Goal: Task Accomplishment & Management: Complete application form

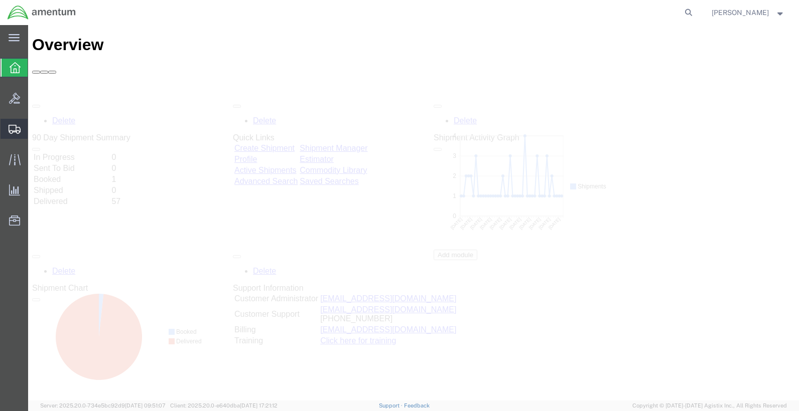
click at [8, 131] on div at bounding box center [15, 129] width 28 height 20
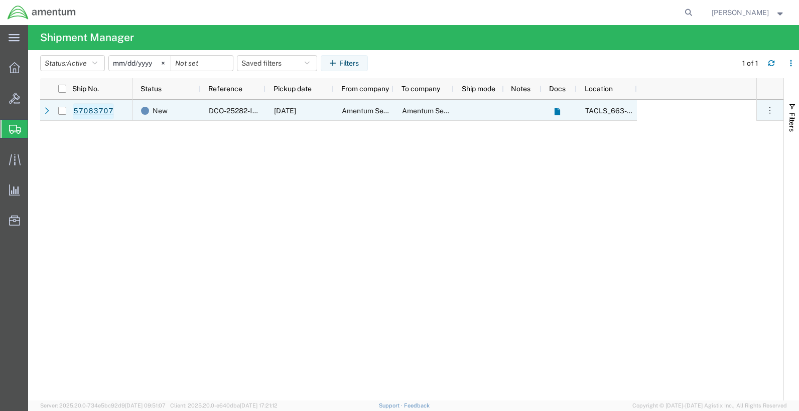
click at [91, 111] on link "57083707" at bounding box center [93, 111] width 41 height 16
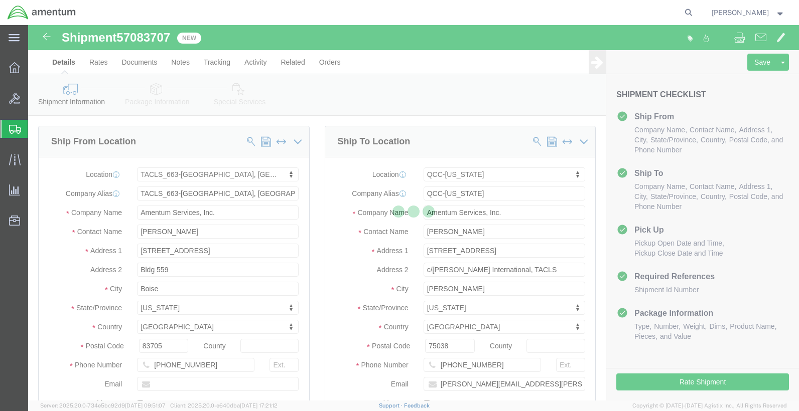
select select "42730"
select select "42668"
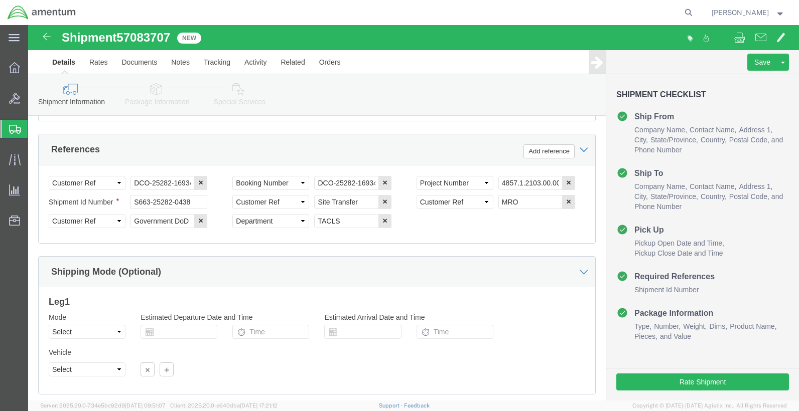
scroll to position [532, 0]
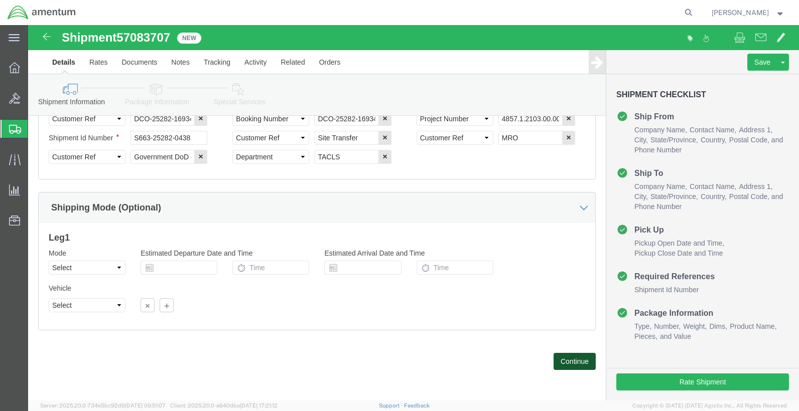
click button "Continue"
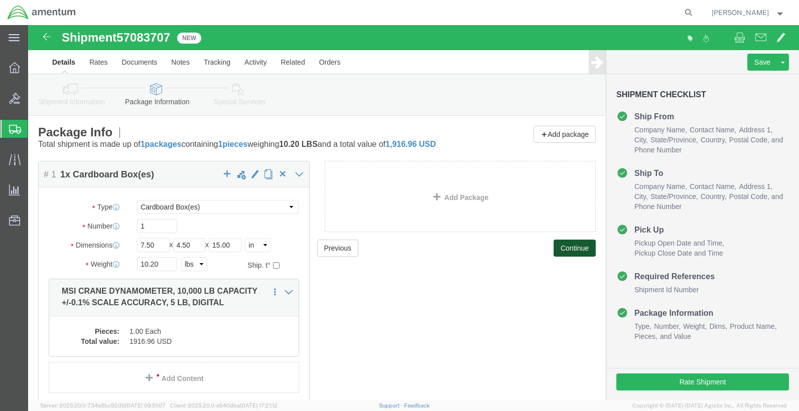
click button "Continue"
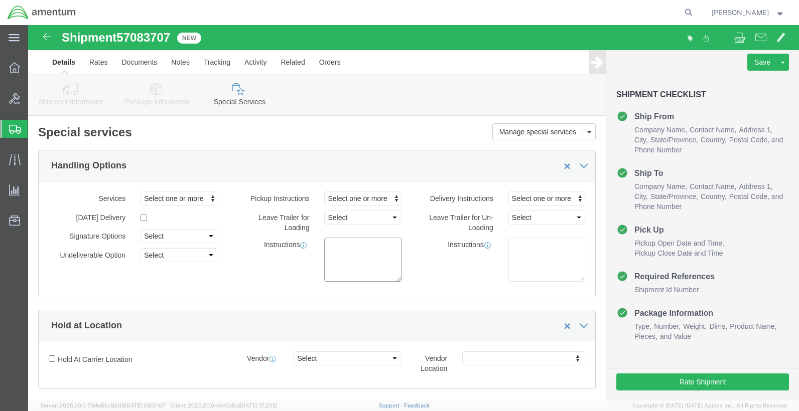
click textarea
type textarea "i"
type textarea "INSIDE HANGER PICKUP, [GEOGRAPHIC_DATA]"
click div "Manage special services Handling Options Hold at Location Return Info Service O…"
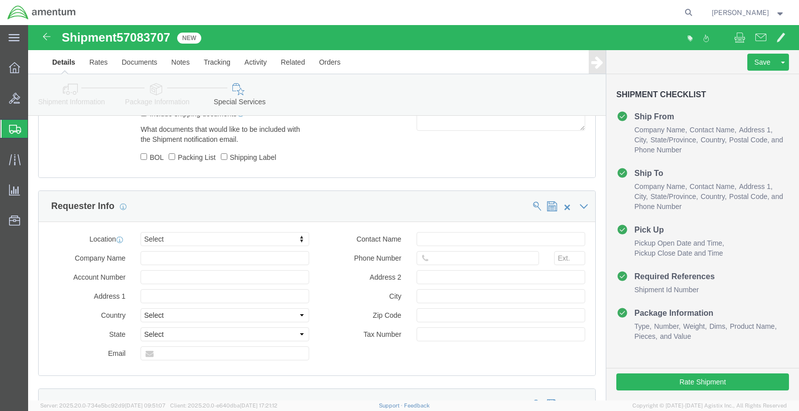
scroll to position [996, 0]
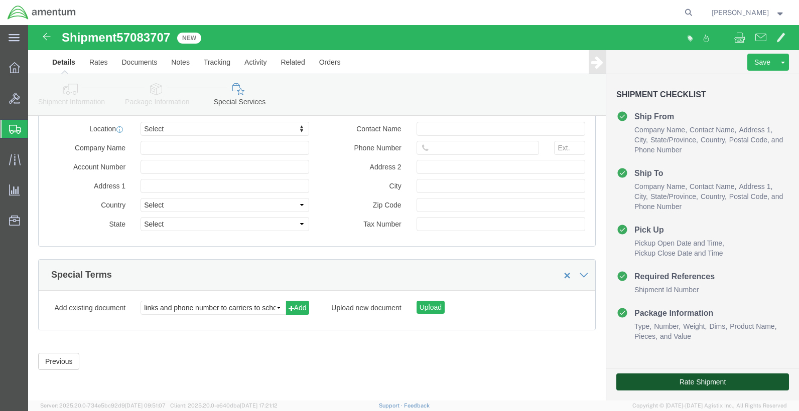
click button "Rate Shipment"
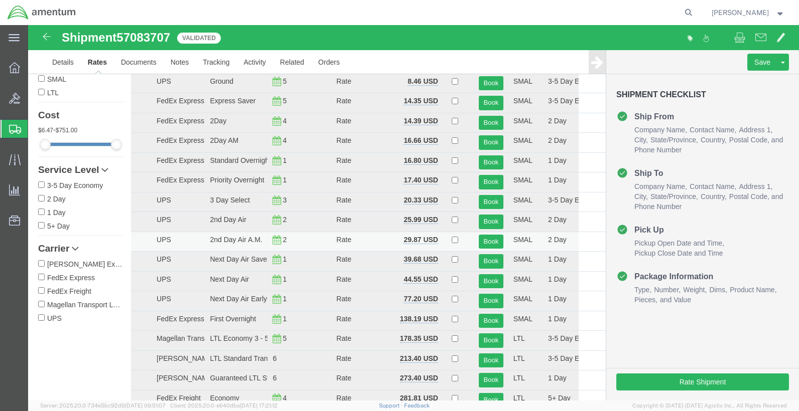
scroll to position [0, 0]
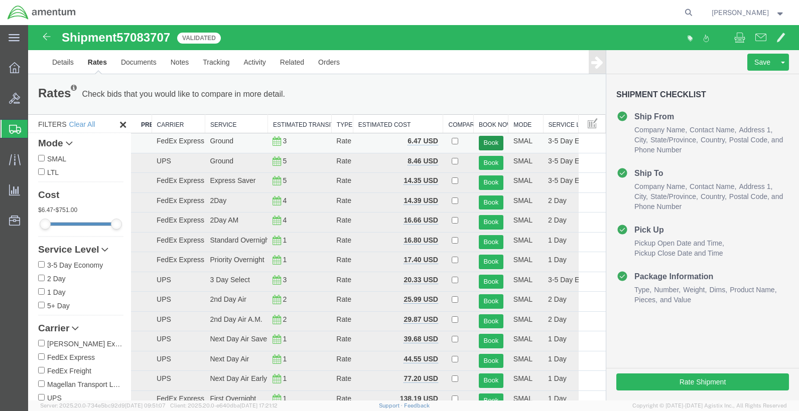
drag, startPoint x: 473, startPoint y: 138, endPoint x: 478, endPoint y: 142, distance: 6.1
click at [478, 141] on td "Book" at bounding box center [491, 143] width 35 height 20
click at [479, 142] on button "Book" at bounding box center [491, 143] width 25 height 15
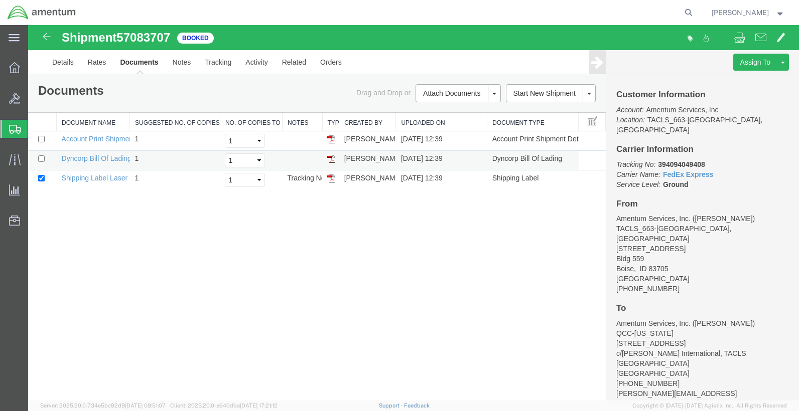
click at [328, 159] on img at bounding box center [331, 159] width 8 height 8
click at [334, 181] on img at bounding box center [331, 179] width 8 height 8
click at [66, 69] on link "Details" at bounding box center [63, 62] width 36 height 24
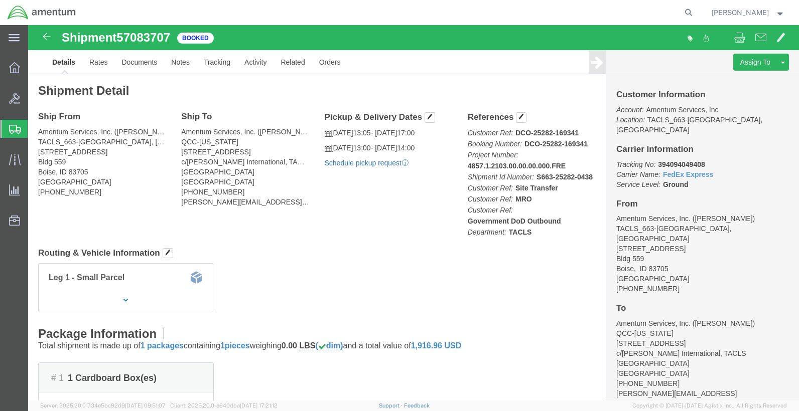
click link "Schedule pickup request"
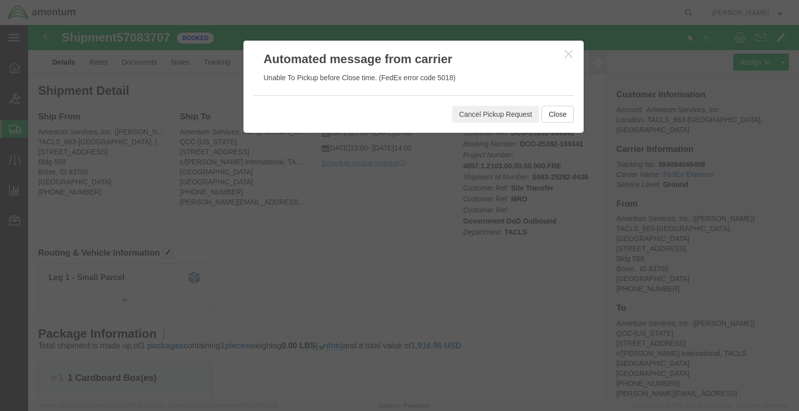
click div "Cancel Pickup Request Close"
click button "Close"
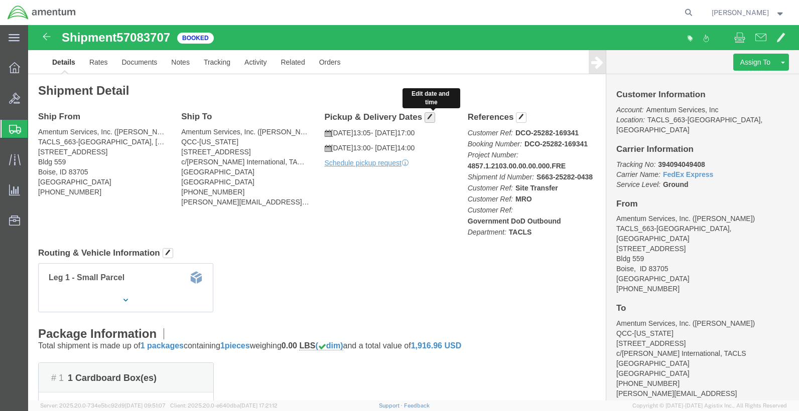
click button "button"
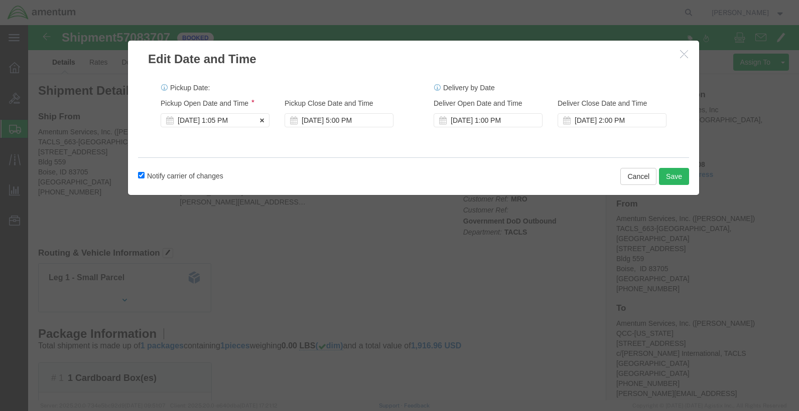
click div "[DATE] 1:05 PM"
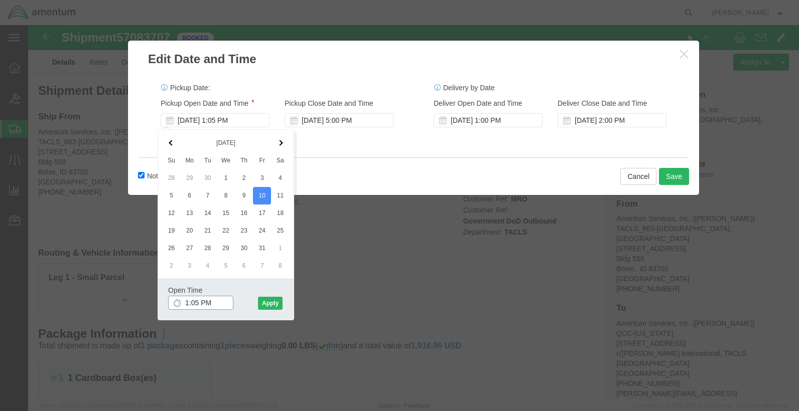
drag, startPoint x: 190, startPoint y: 277, endPoint x: 98, endPoint y: 278, distance: 91.8
click div "Edit Date and Time Pickup Date: Pickup Start Date Pickup Start Time Pickup Open…"
type input "8:00 AM"
click button "Apply"
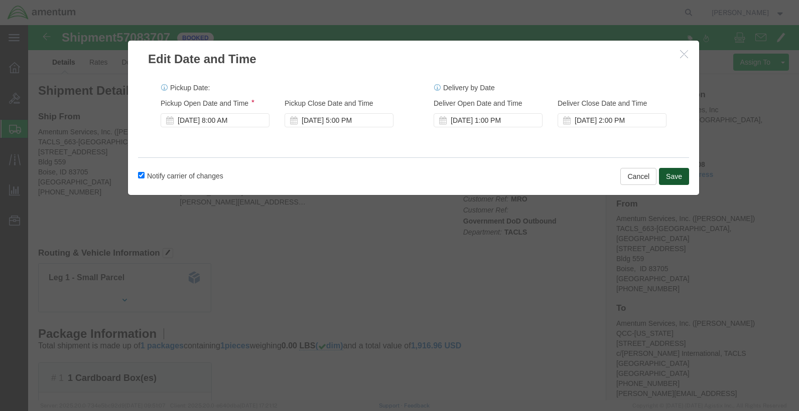
click button "Save"
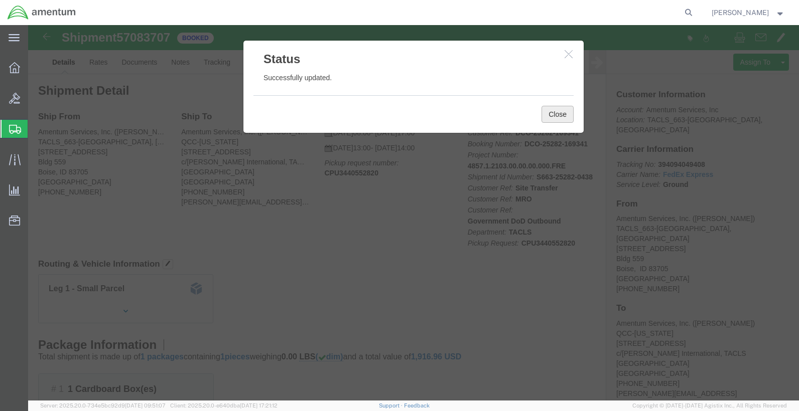
click button "Close"
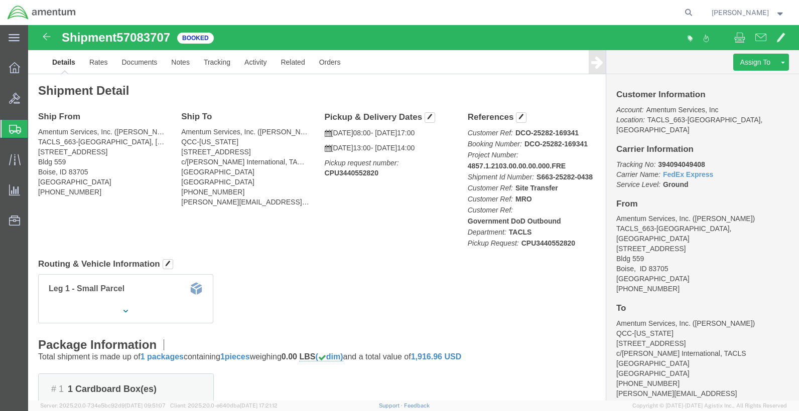
click div "Shipment Detail Ship From Amentum Services, Inc. ([PERSON_NAME]) TACLS_663-[GEO…"
click at [9, 129] on icon at bounding box center [15, 129] width 12 height 9
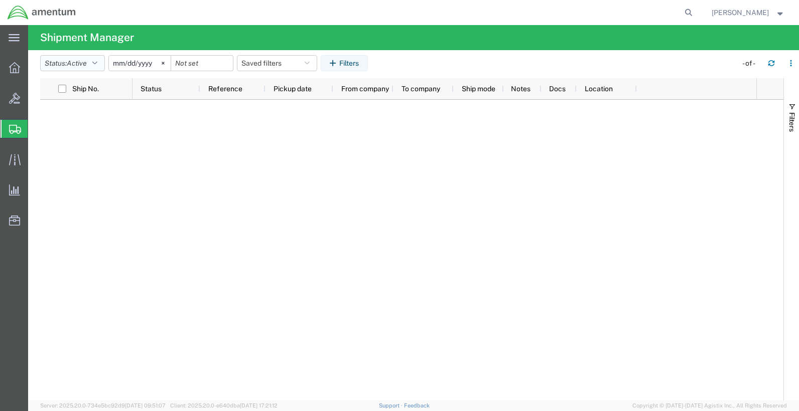
click at [63, 68] on button "Status: Active" at bounding box center [72, 63] width 65 height 16
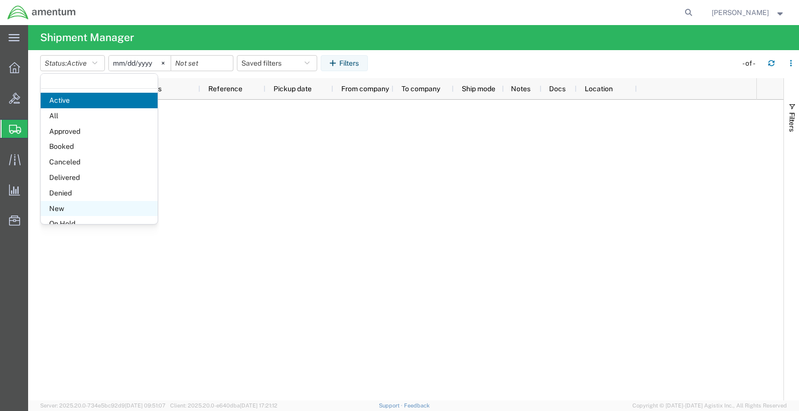
click at [61, 206] on span "New" at bounding box center [99, 209] width 117 height 16
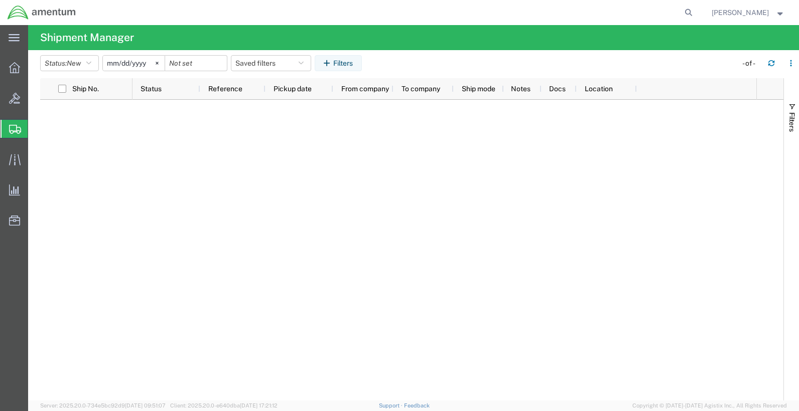
click at [122, 206] on div at bounding box center [411, 250] width 743 height 301
click at [15, 133] on icon at bounding box center [15, 129] width 12 height 9
click at [95, 63] on button "Status: New" at bounding box center [69, 63] width 59 height 16
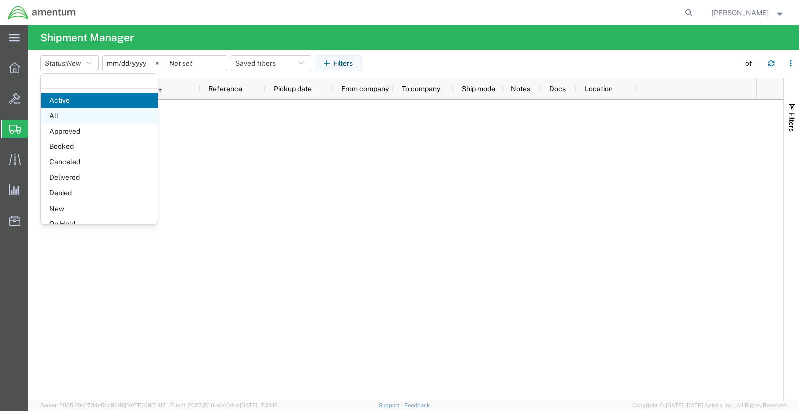
click at [67, 115] on span "All" at bounding box center [99, 116] width 117 height 16
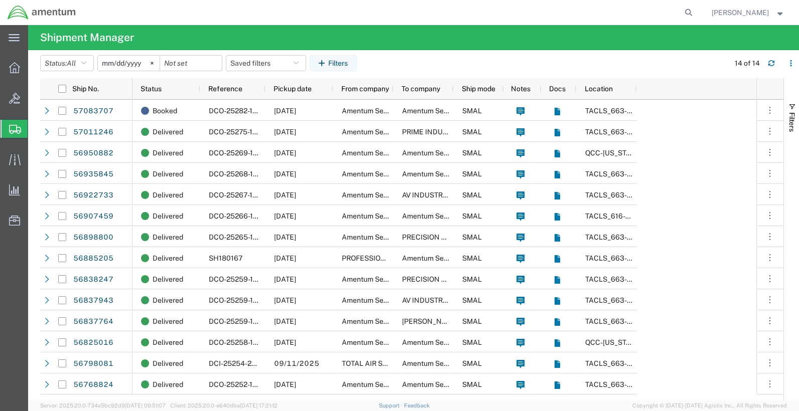
click at [16, 133] on icon at bounding box center [15, 129] width 12 height 9
click at [69, 58] on button "Status: All" at bounding box center [67, 63] width 54 height 16
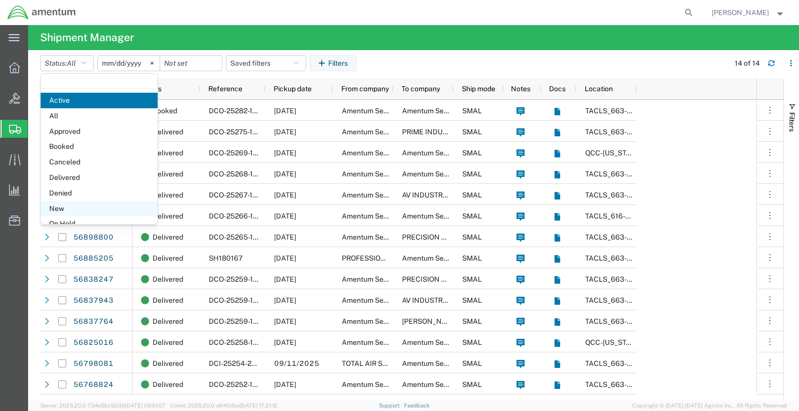
click at [68, 205] on span "New" at bounding box center [99, 209] width 117 height 16
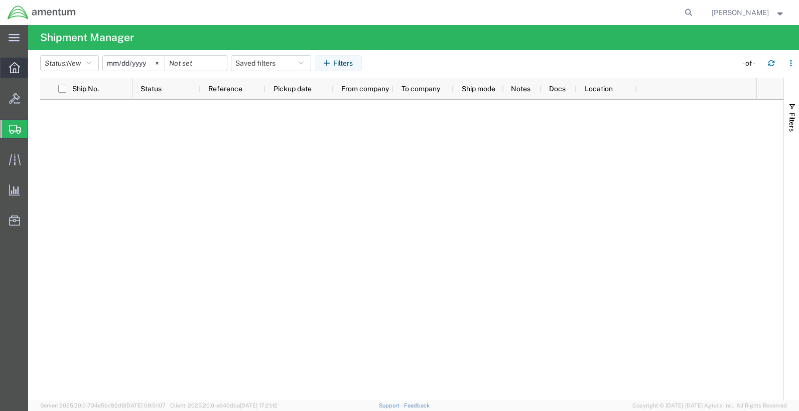
click at [15, 76] on div at bounding box center [15, 68] width 28 height 20
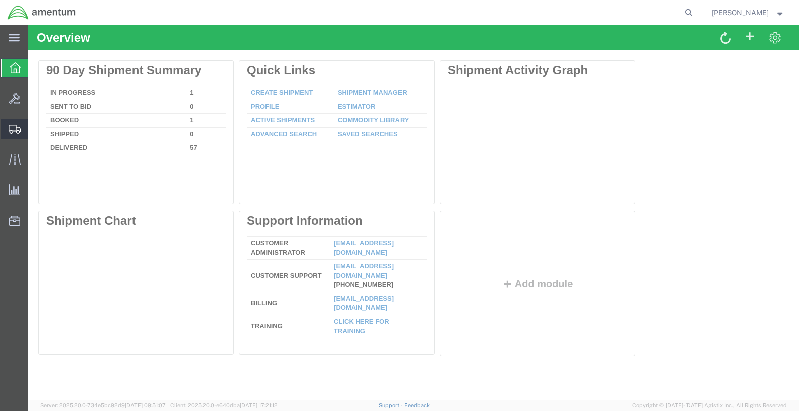
click at [16, 126] on icon at bounding box center [15, 129] width 12 height 9
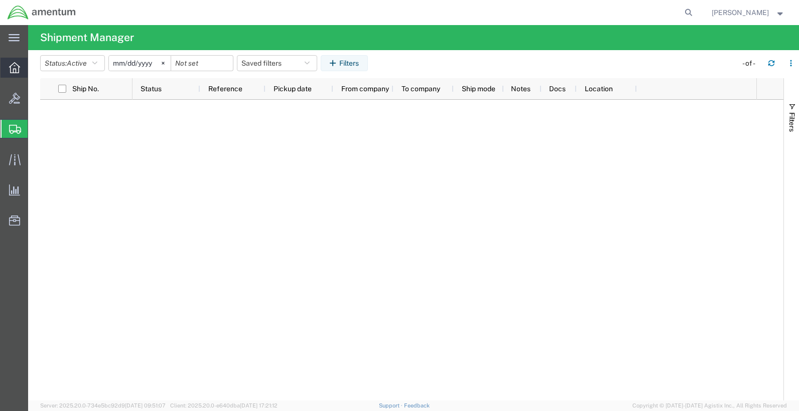
click at [21, 59] on div at bounding box center [15, 68] width 28 height 20
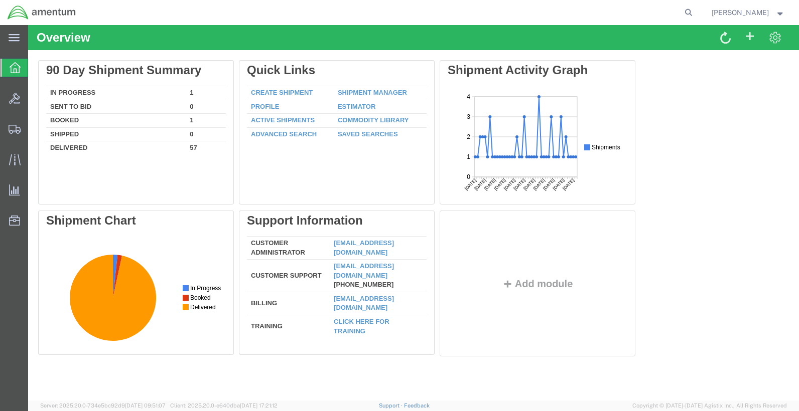
click at [6, 67] on div at bounding box center [15, 68] width 28 height 18
click at [22, 126] on div at bounding box center [15, 129] width 28 height 20
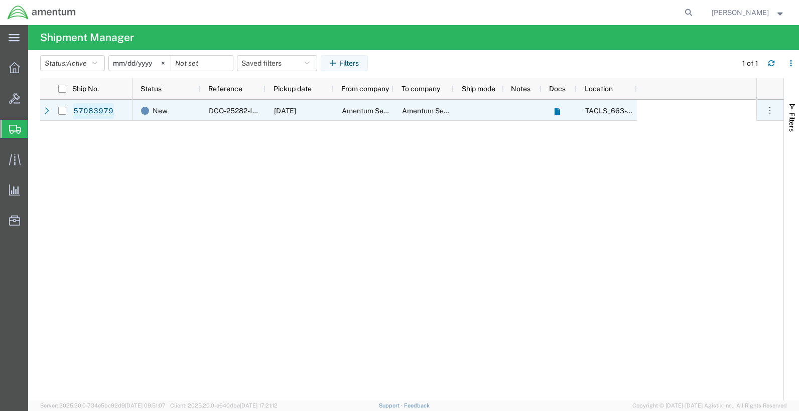
click at [79, 108] on link "57083979" at bounding box center [93, 111] width 41 height 16
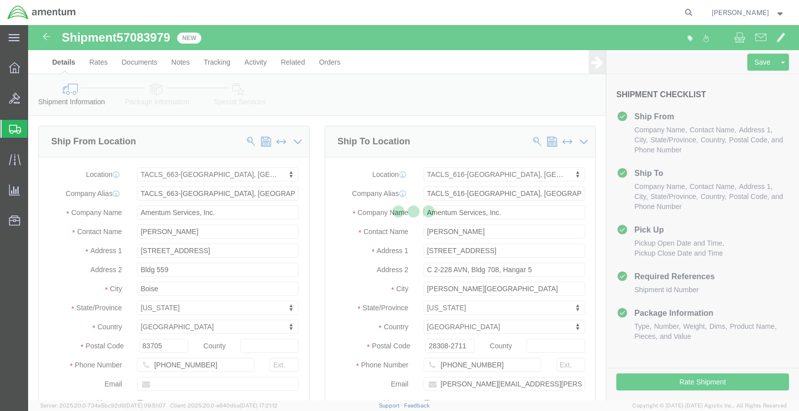
select select "42730"
select select "42712"
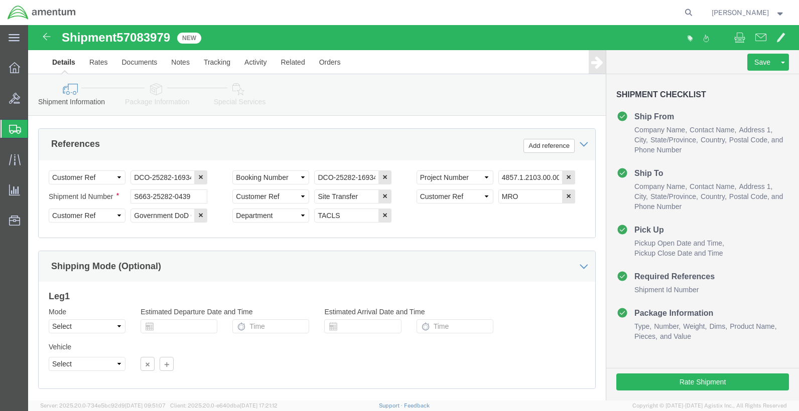
scroll to position [532, 0]
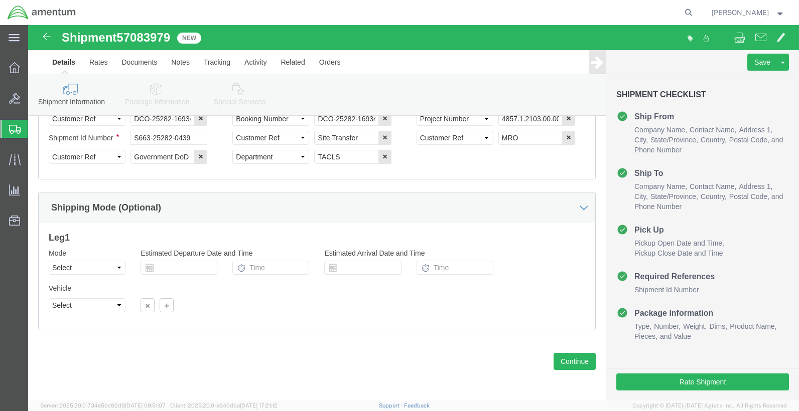
click div "Previous Continue"
click button "Continue"
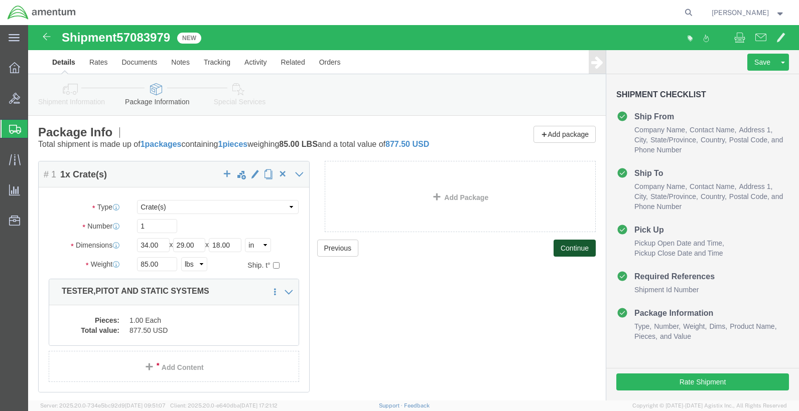
click button "Continue"
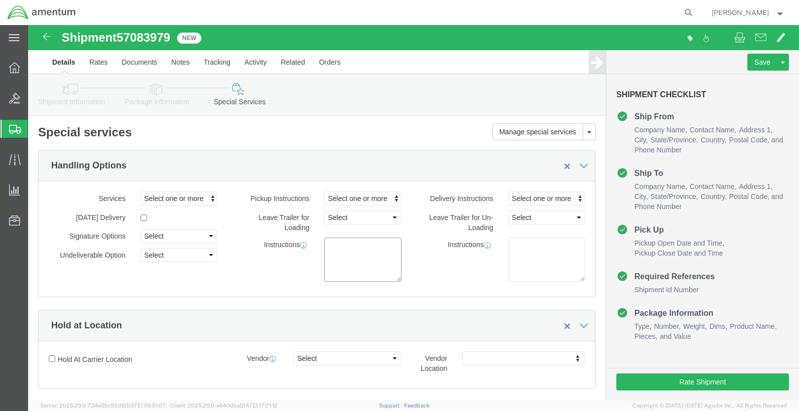
click textarea
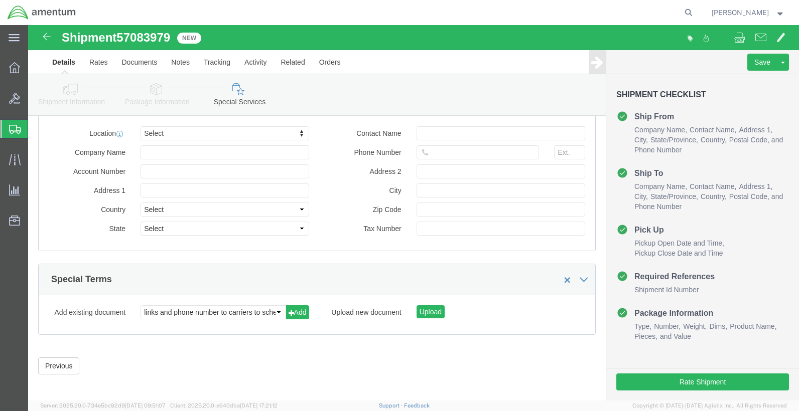
scroll to position [996, 0]
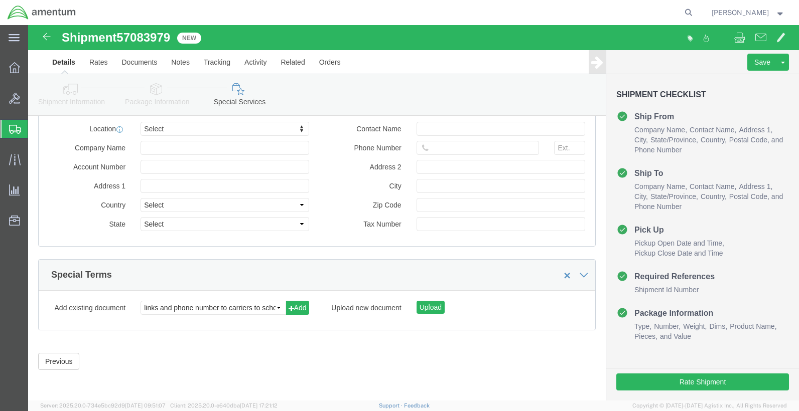
type textarea "INSIDE HANGER PICKUP, [GEOGRAPHIC_DATA]"
click div "Please fix the following errors Ship From Location Location TACLS_663-[GEOGRAPH…"
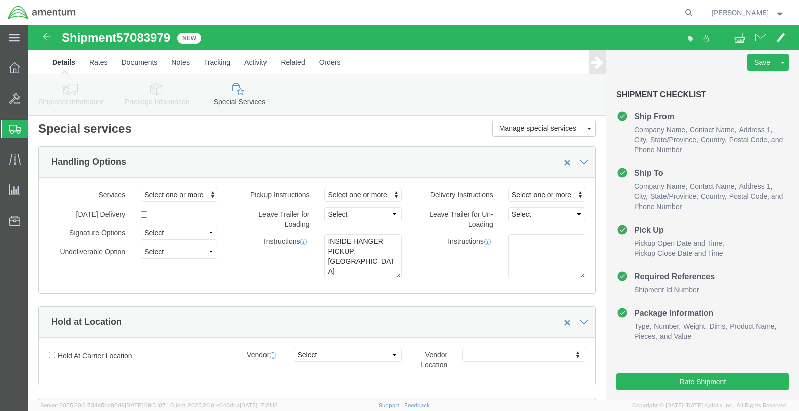
scroll to position [0, 0]
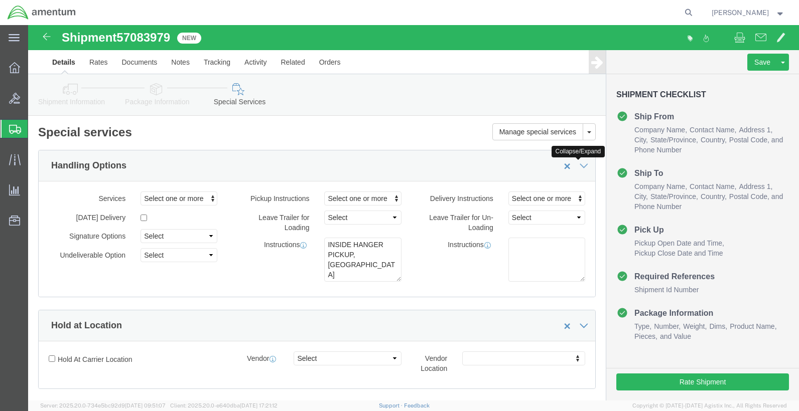
click icon
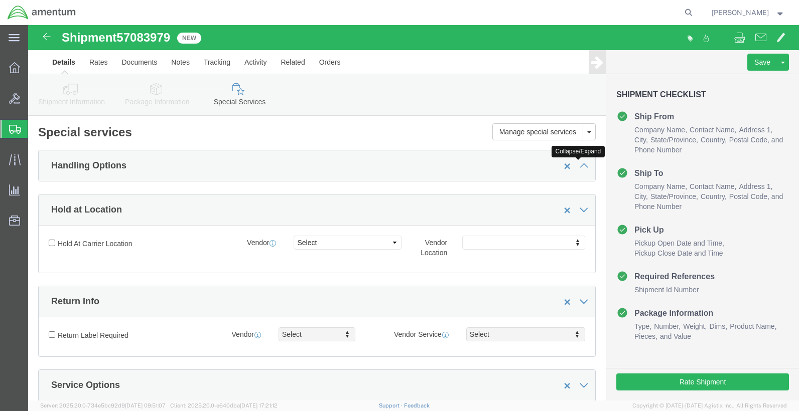
click icon
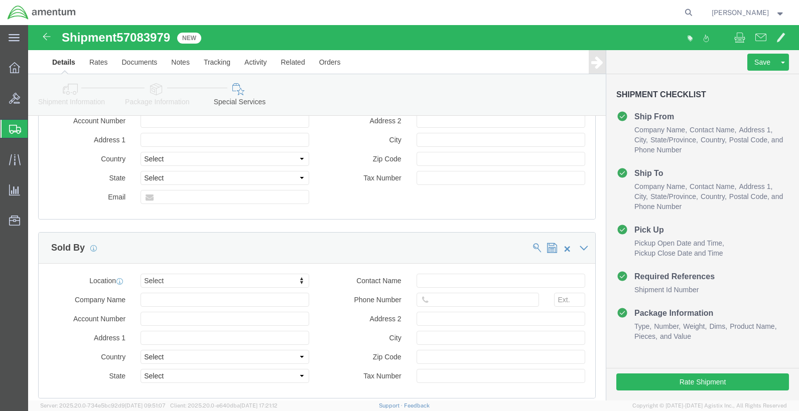
scroll to position [996, 0]
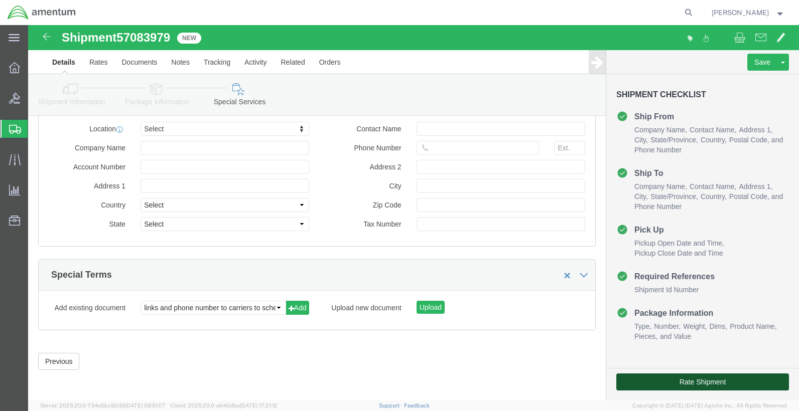
click button "Rate Shipment"
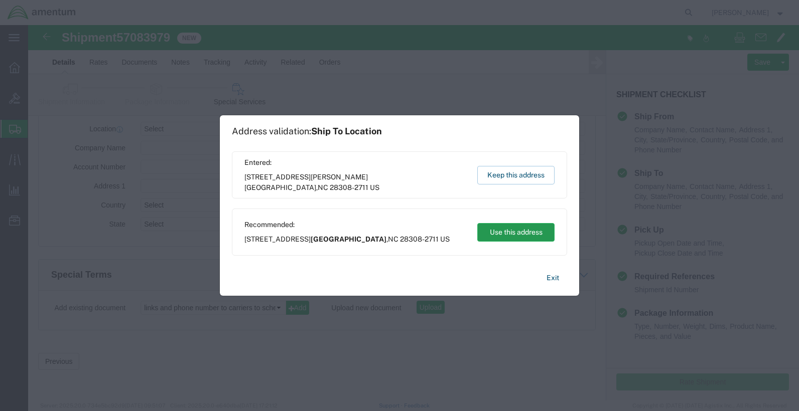
click at [511, 236] on button "Use this address" at bounding box center [515, 232] width 77 height 19
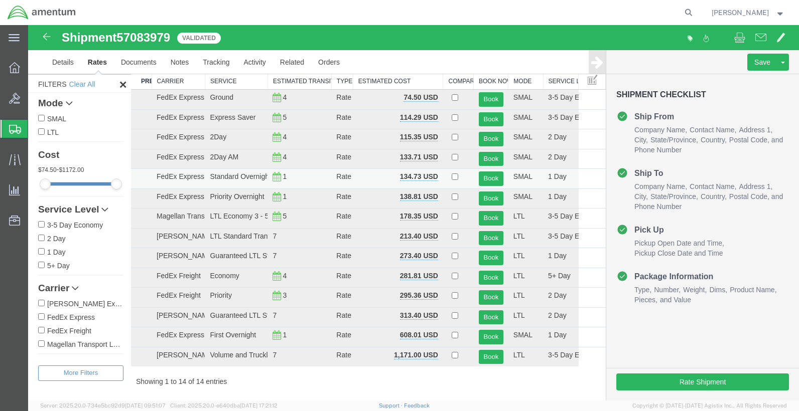
scroll to position [0, 0]
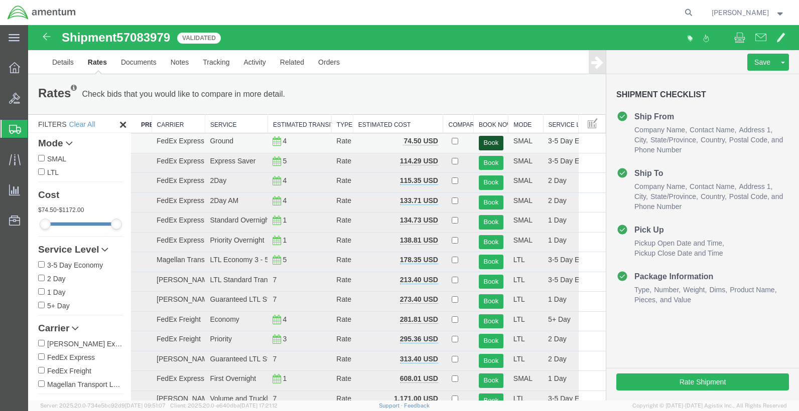
click at [479, 143] on button "Book" at bounding box center [491, 143] width 25 height 15
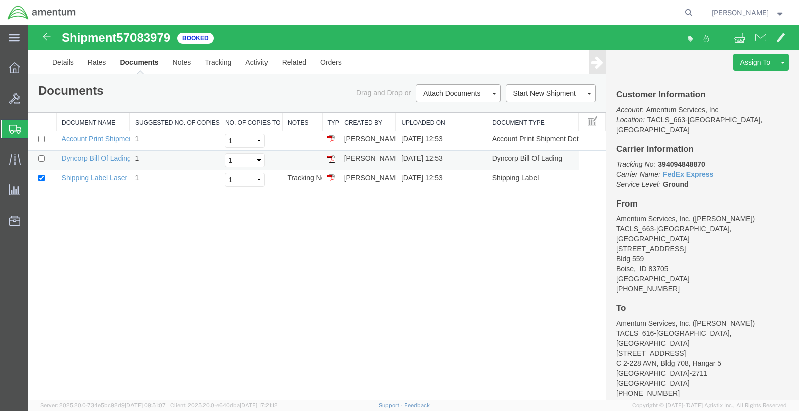
click at [334, 162] on img at bounding box center [331, 159] width 8 height 8
drag, startPoint x: 332, startPoint y: 181, endPoint x: 327, endPoint y: 191, distance: 11.7
click at [332, 181] on img at bounding box center [331, 179] width 8 height 8
click at [60, 66] on link "Details" at bounding box center [63, 62] width 36 height 24
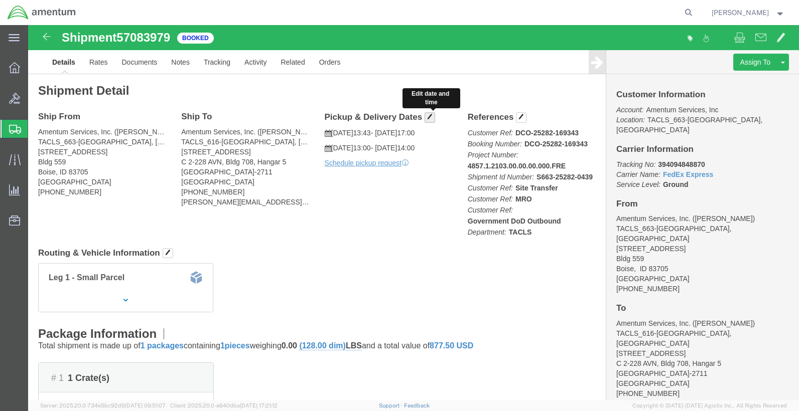
click button "button"
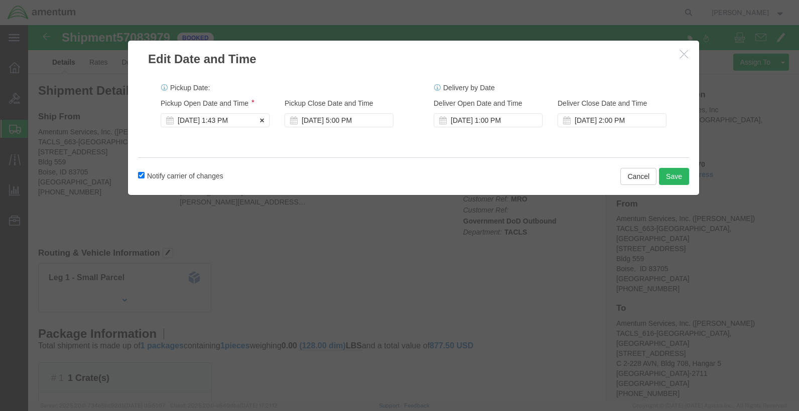
click div "[DATE] 1:43 PM"
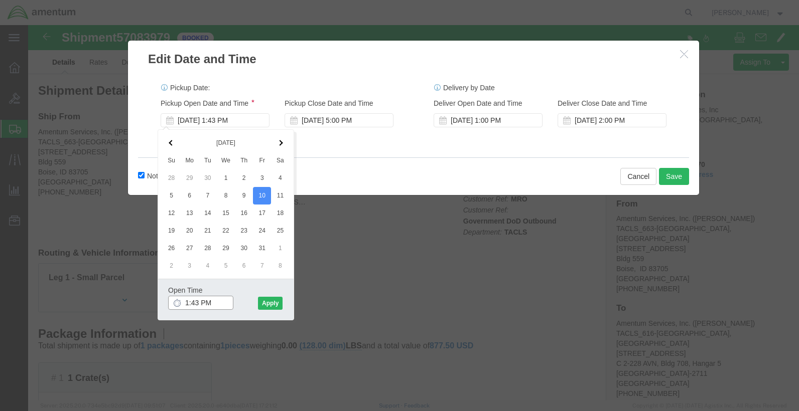
drag, startPoint x: 183, startPoint y: 282, endPoint x: 111, endPoint y: 280, distance: 71.8
click div "1:43 PM"
type input "8:00 AM"
click button "Apply"
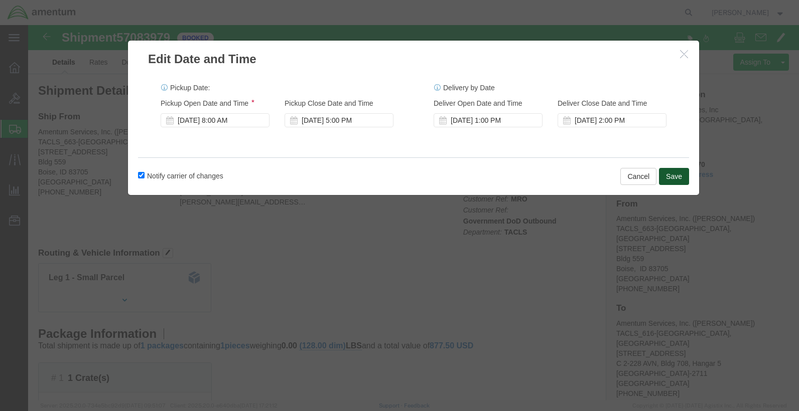
click button "Save"
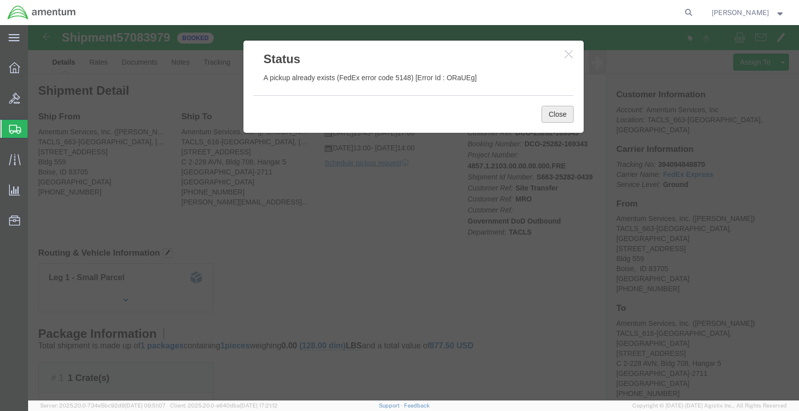
click button "Close"
